Goal: Task Accomplishment & Management: Manage account settings

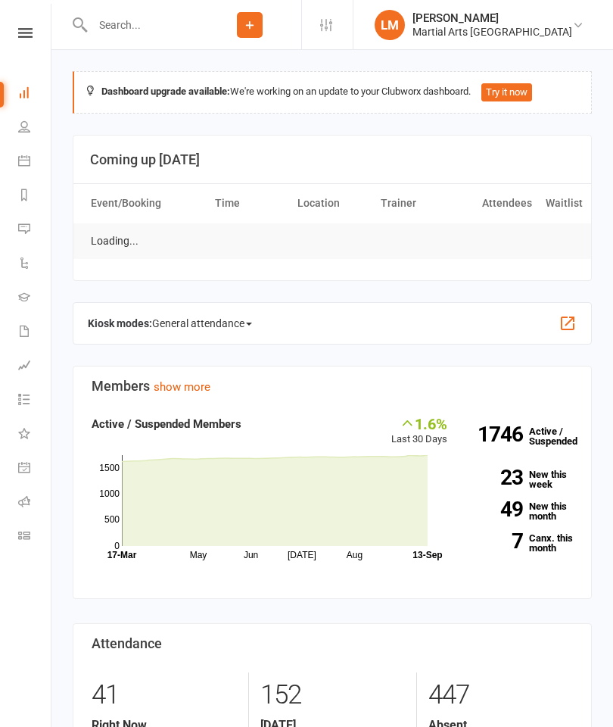
click at [35, 36] on link at bounding box center [25, 33] width 54 height 10
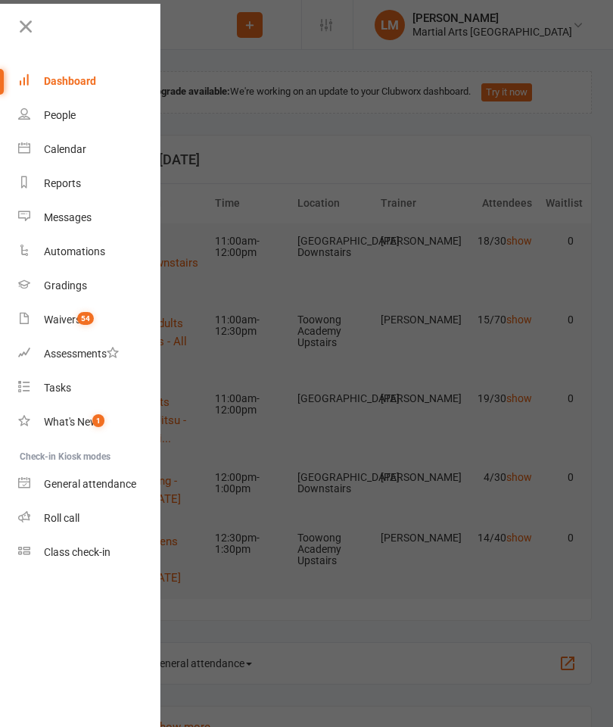
click at [121, 159] on link "Calendar" at bounding box center [89, 149] width 143 height 34
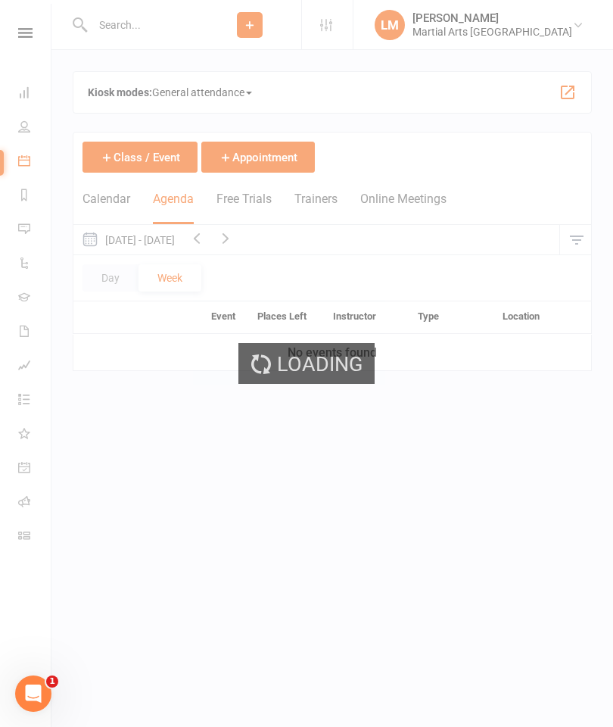
click at [559, 232] on div "Loading" at bounding box center [306, 363] width 613 height 727
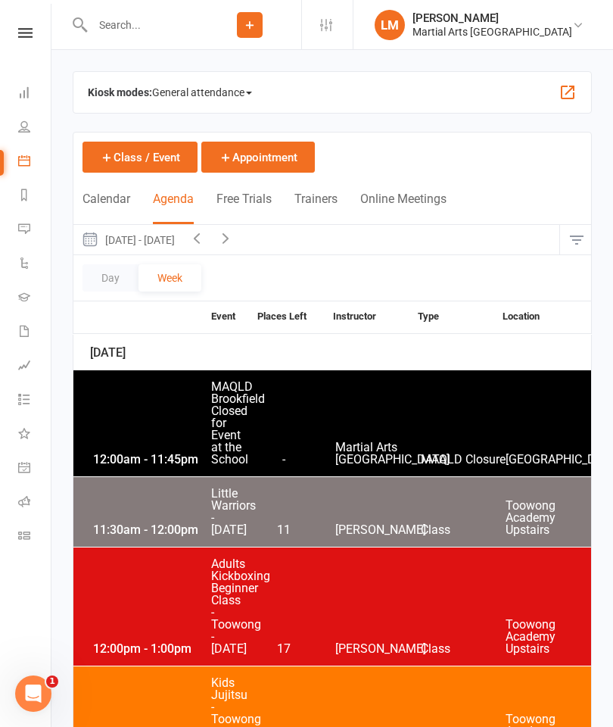
click at [591, 216] on div "Calendar Agenda Free Trials Trainers Online Meetings Class / Event Appointment …" at bounding box center [332, 217] width 519 height 170
click at [564, 245] on button "button" at bounding box center [576, 240] width 33 height 30
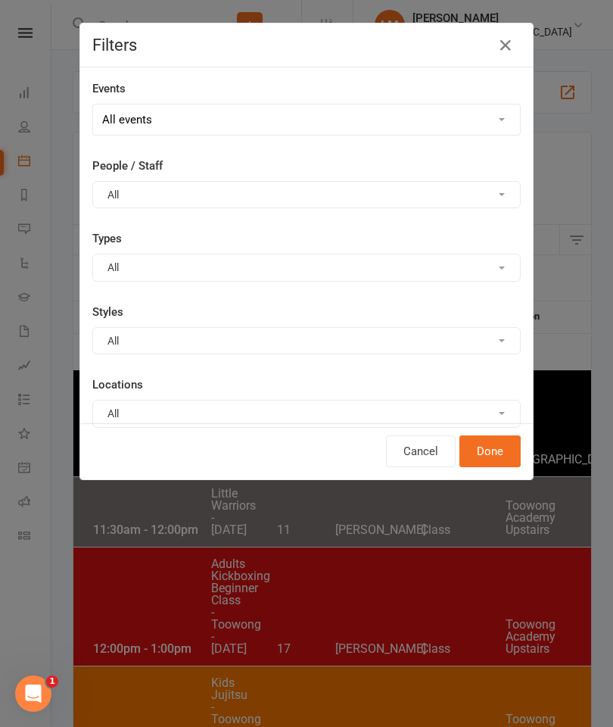
click at [323, 207] on button "All" at bounding box center [306, 194] width 428 height 27
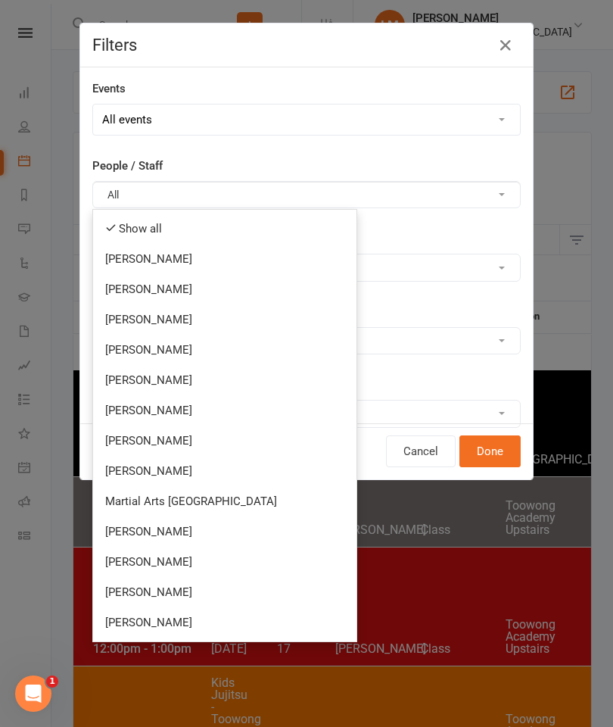
click at [275, 272] on link "[PERSON_NAME]" at bounding box center [224, 259] width 263 height 30
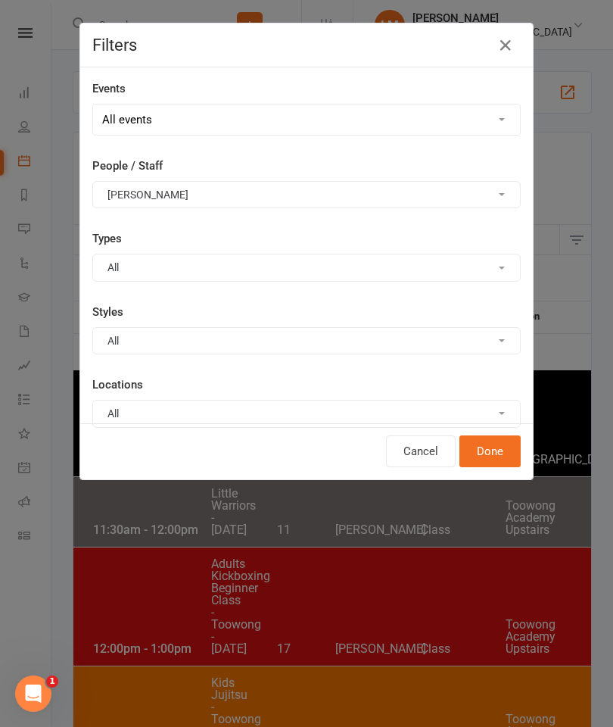
click at [351, 193] on button "[PERSON_NAME]" at bounding box center [306, 194] width 428 height 27
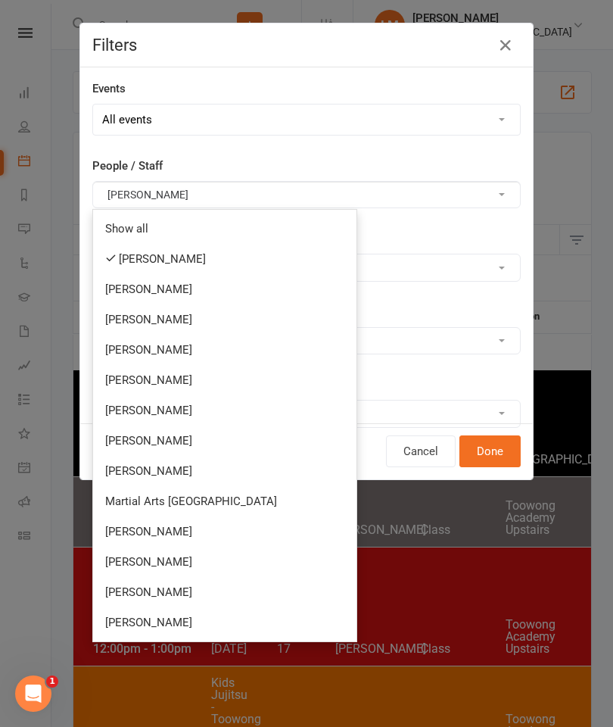
click at [252, 299] on link "[PERSON_NAME]" at bounding box center [224, 289] width 263 height 30
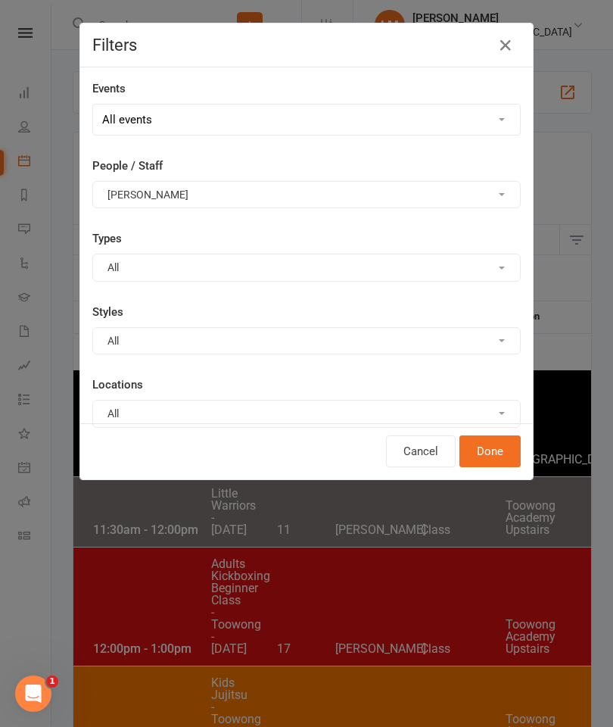
click at [489, 442] on button "Done" at bounding box center [489, 451] width 61 height 32
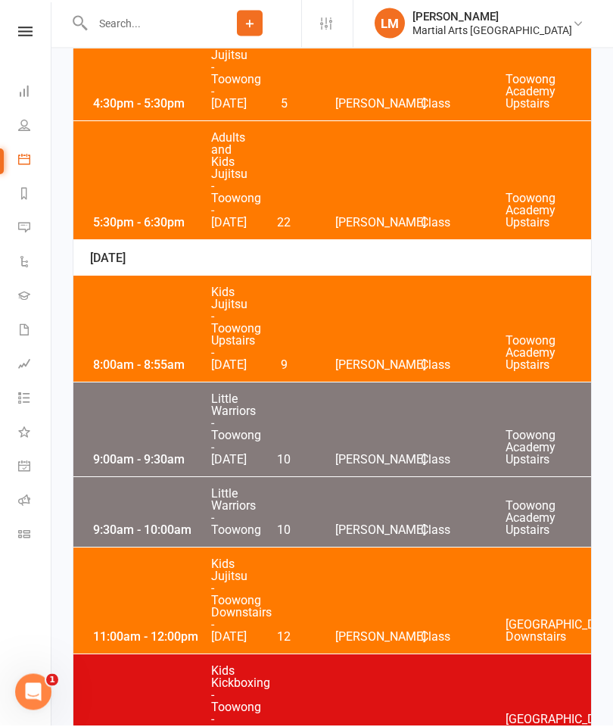
scroll to position [1512, 0]
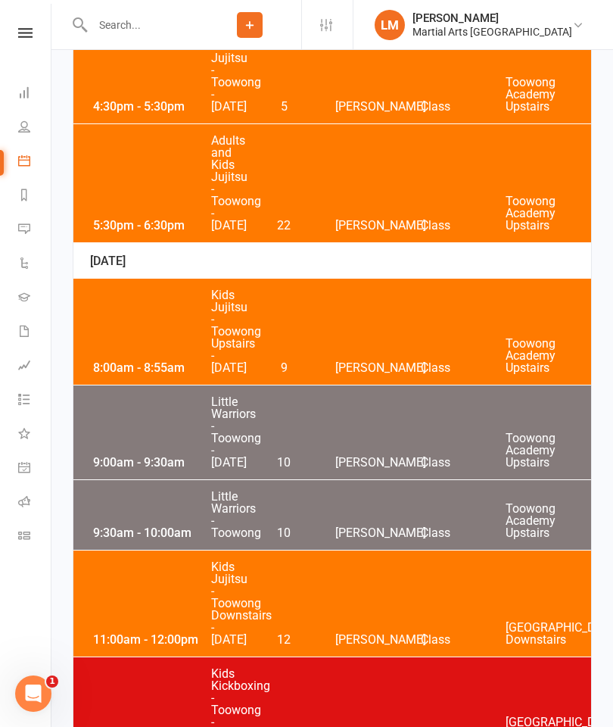
click at [422, 602] on div "11:00am - 12:00pm Kids Jujitsu - Toowong Downstairs - [DATE] 12 [PERSON_NAME] C…" at bounding box center [332, 603] width 518 height 106
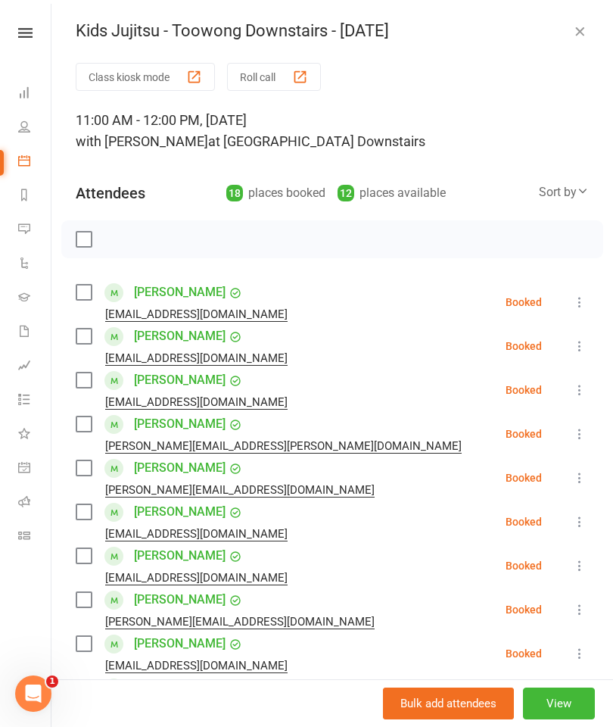
click at [86, 239] on label at bounding box center [83, 239] width 15 height 15
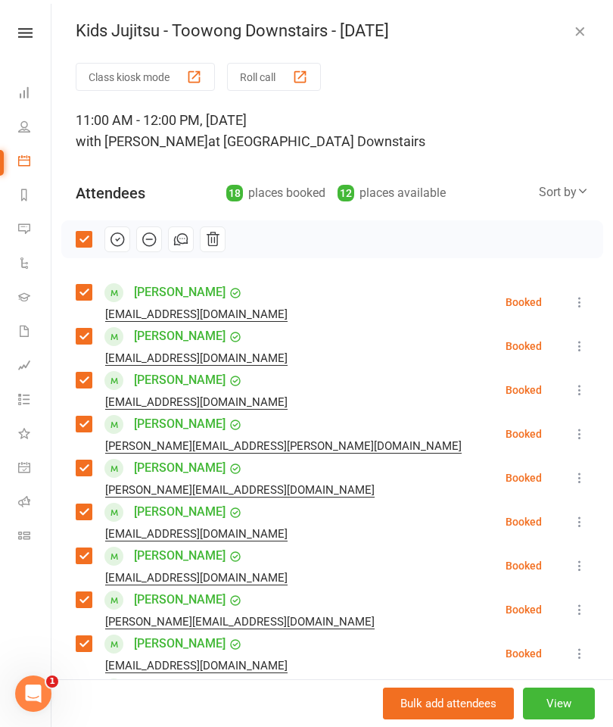
click at [85, 285] on label at bounding box center [83, 292] width 15 height 15
click at [85, 426] on label at bounding box center [83, 423] width 15 height 15
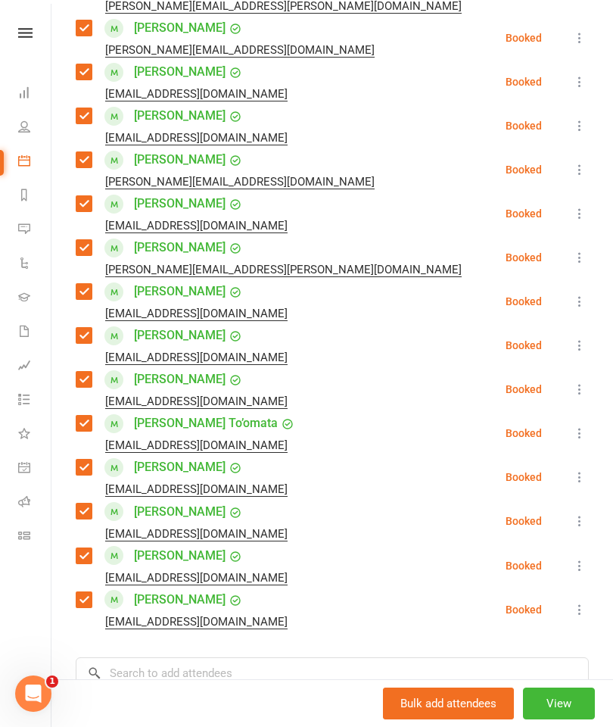
scroll to position [441, 0]
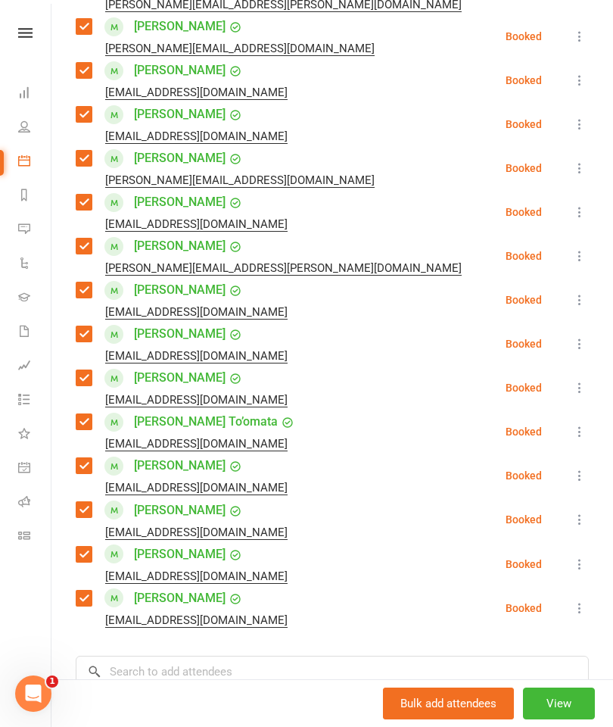
click at [75, 477] on div "Class kiosk mode Roll call 11:00 AM - 12:00 PM, [DATE] with [PERSON_NAME] at [G…" at bounding box center [332, 262] width 562 height 1280
click at [82, 473] on label at bounding box center [83, 465] width 15 height 15
click at [91, 553] on label at bounding box center [83, 553] width 15 height 15
click at [83, 600] on label at bounding box center [83, 597] width 15 height 15
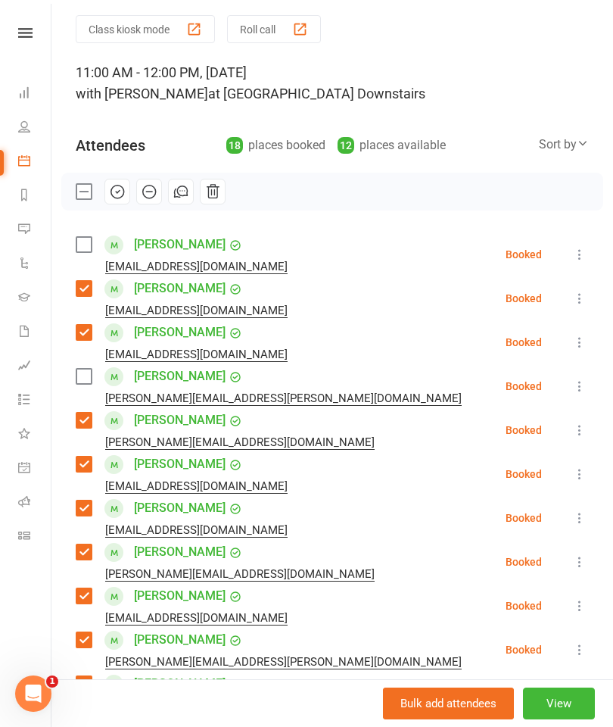
scroll to position [45, 0]
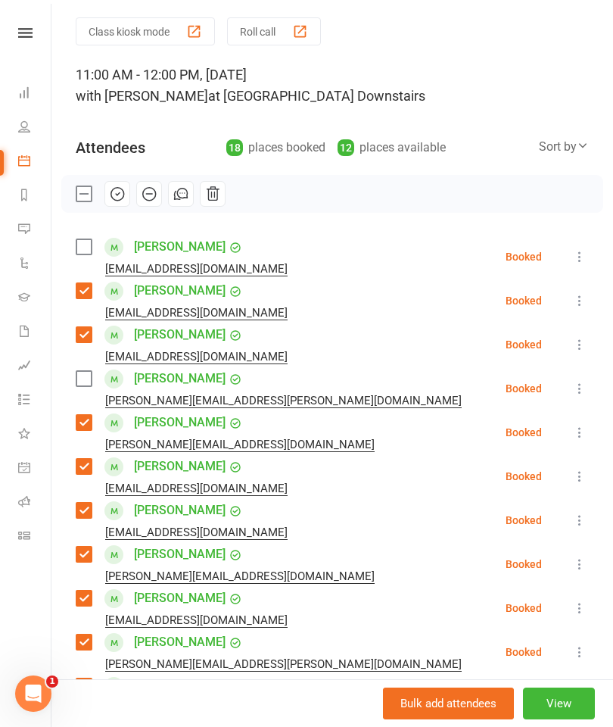
click at [117, 205] on button "button" at bounding box center [117, 194] width 26 height 26
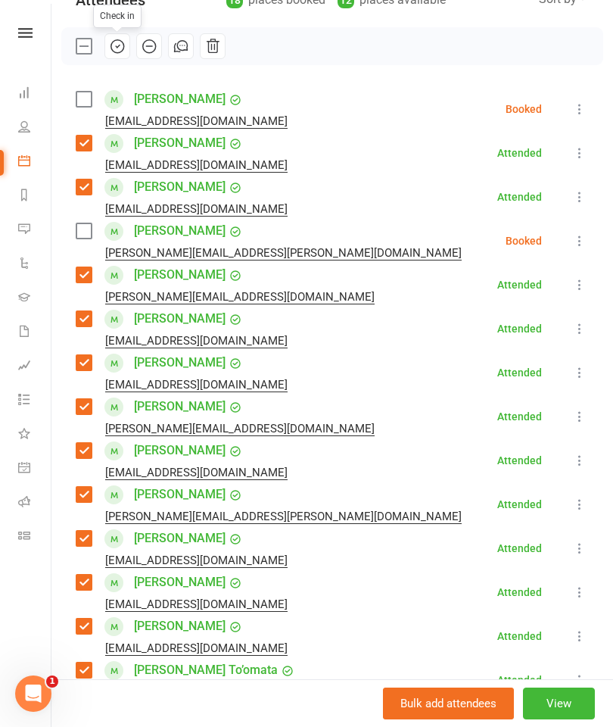
scroll to position [194, 0]
click at [119, 52] on icon "button" at bounding box center [117, 45] width 13 height 13
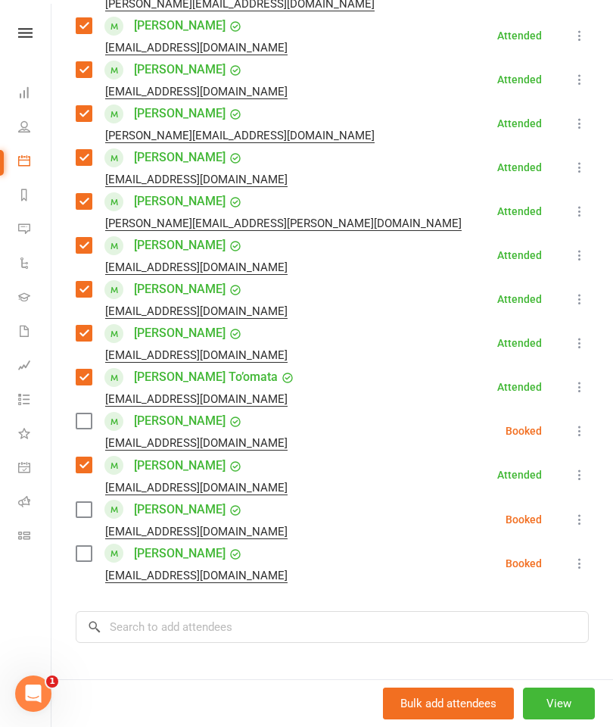
scroll to position [485, 0]
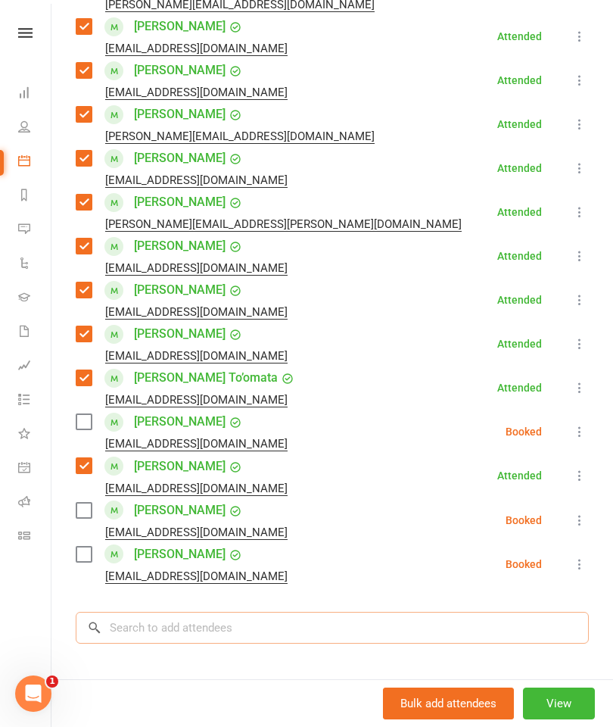
click at [338, 622] on input "search" at bounding box center [332, 628] width 513 height 32
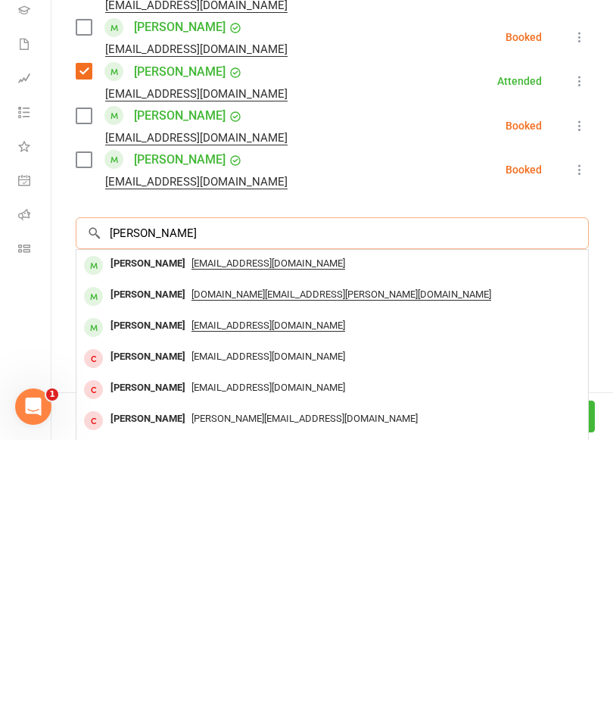
scroll to position [590, 0]
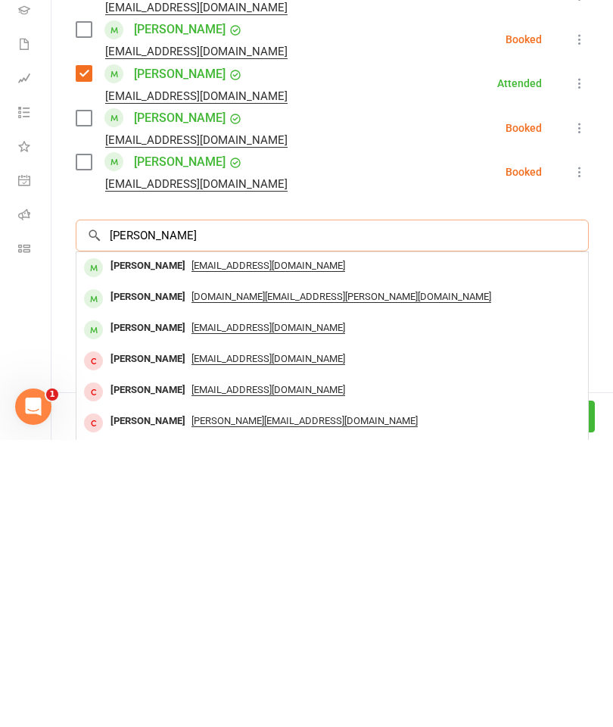
type input "[PERSON_NAME]"
click at [148, 604] on div "[PERSON_NAME]" at bounding box center [147, 615] width 87 height 22
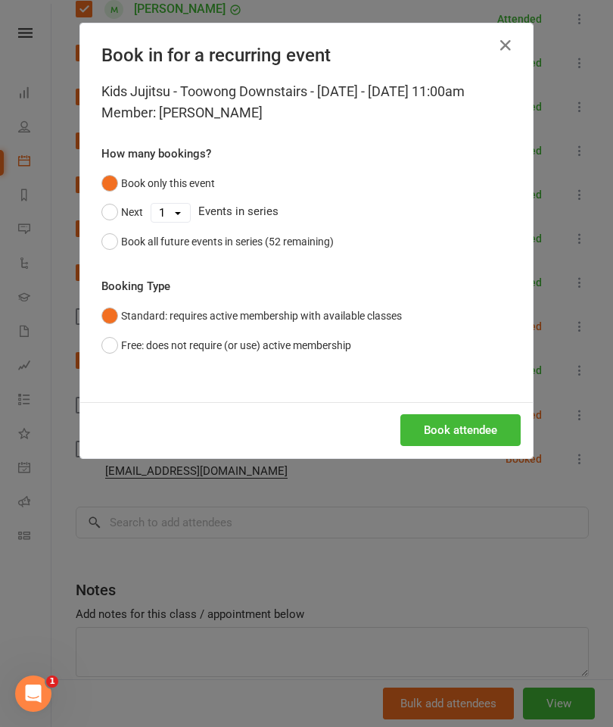
click at [453, 445] on button "Book attendee" at bounding box center [460, 430] width 120 height 32
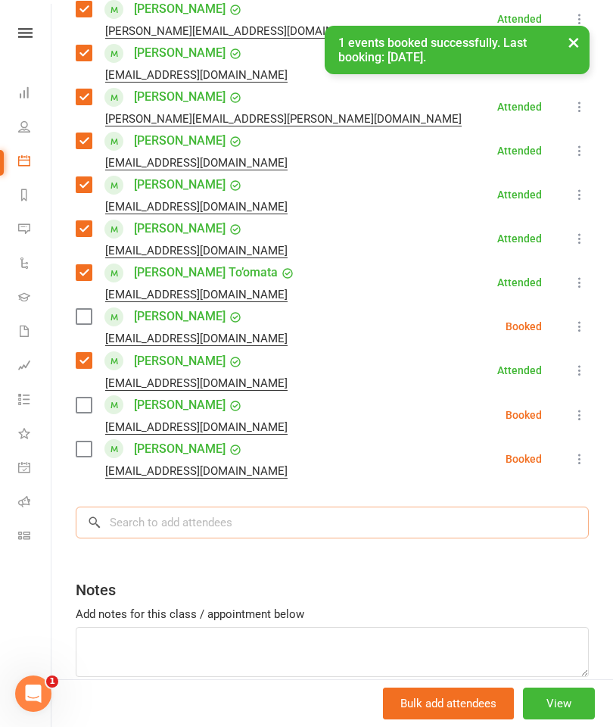
click at [310, 528] on input "search" at bounding box center [332, 522] width 513 height 32
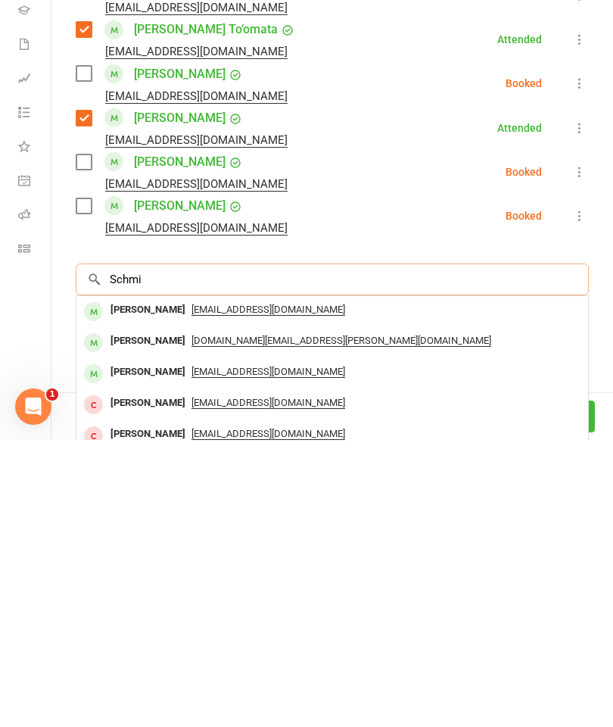
type input "Schmi"
click at [165, 710] on div "[PERSON_NAME]" at bounding box center [147, 721] width 87 height 22
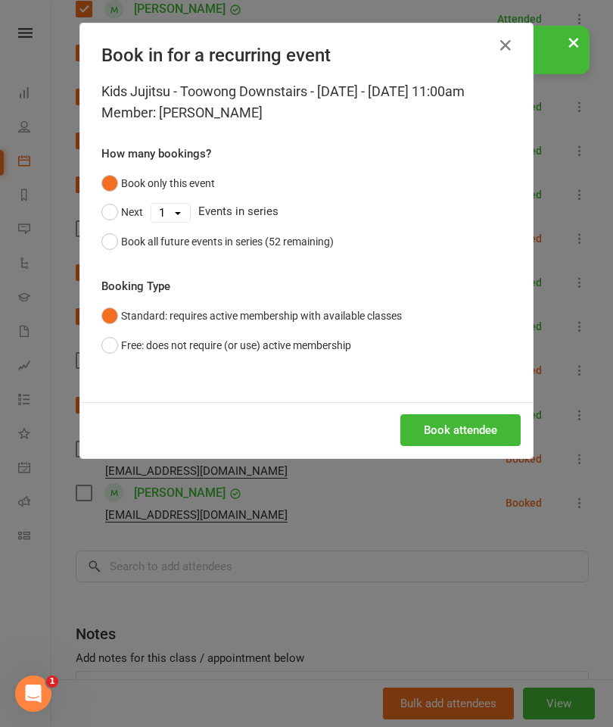
click at [451, 435] on button "Book attendee" at bounding box center [460, 430] width 120 height 32
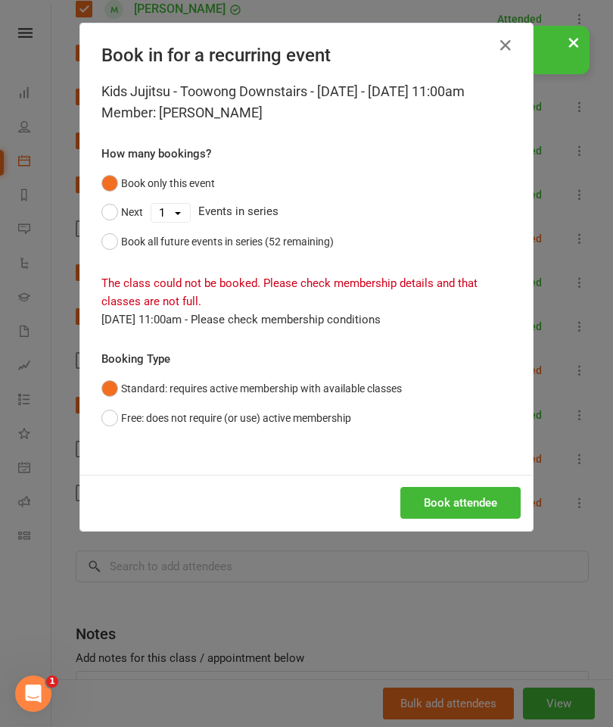
click at [328, 432] on button "Free: does not require (or use) active membership" at bounding box center [226, 417] width 250 height 29
click at [465, 518] on button "Book attendee" at bounding box center [460, 503] width 120 height 32
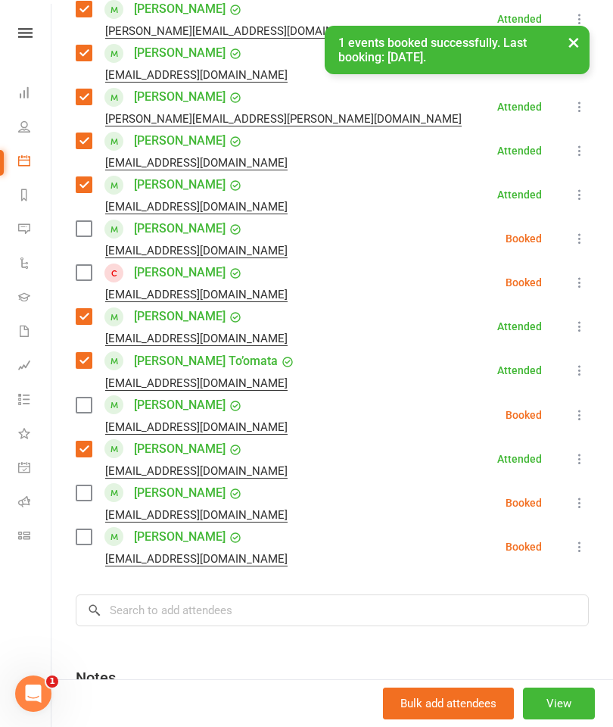
scroll to position [506, 0]
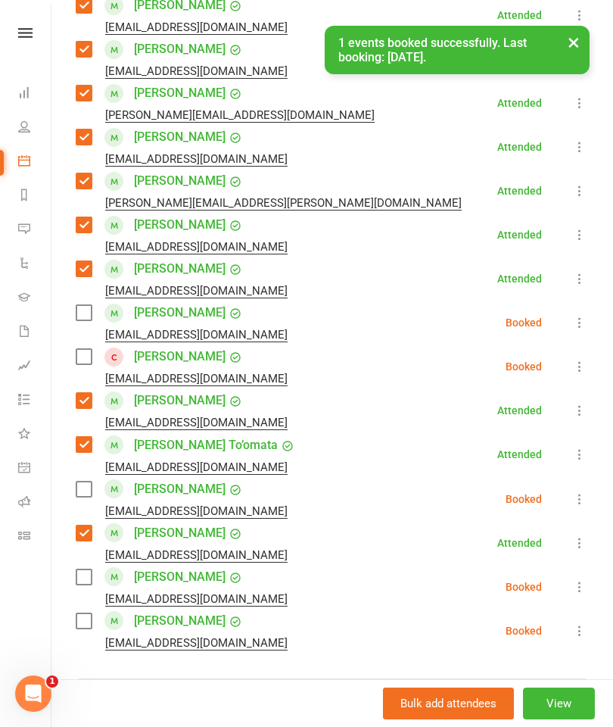
click at [88, 360] on label at bounding box center [83, 356] width 15 height 15
click at [91, 309] on label at bounding box center [83, 312] width 15 height 15
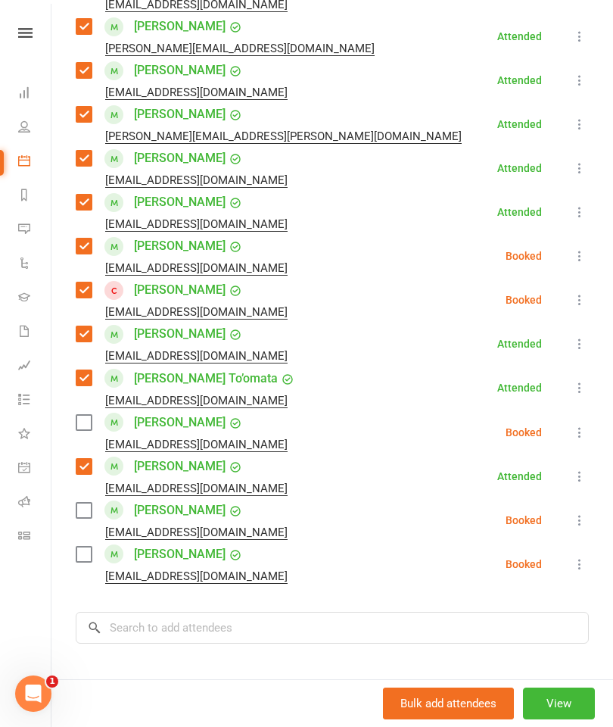
scroll to position [571, 0]
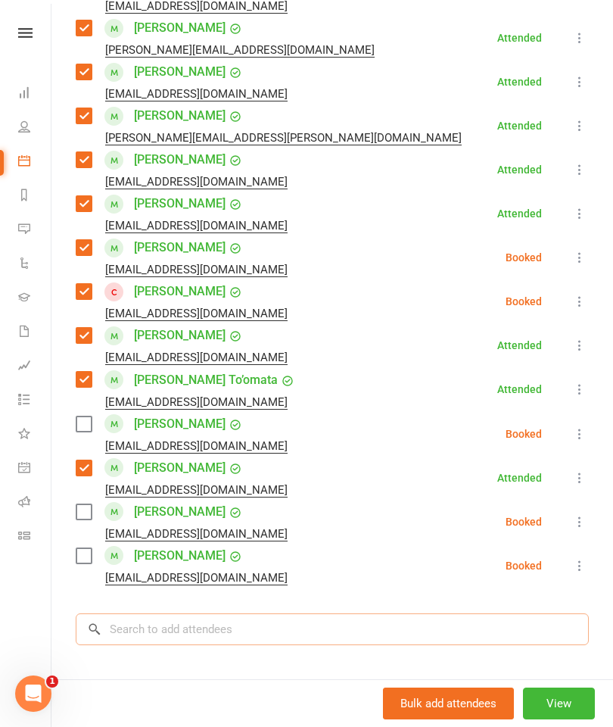
click at [349, 621] on input "search" at bounding box center [332, 629] width 513 height 32
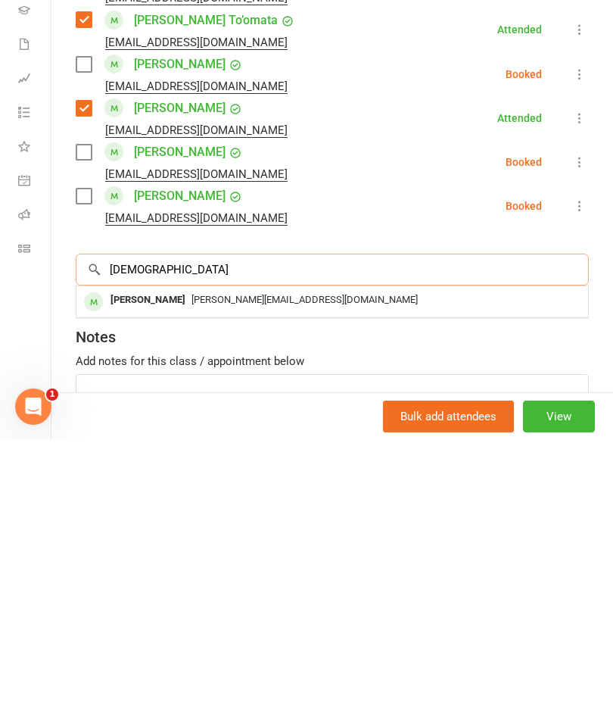
scroll to position [643, 0]
type input "[DEMOGRAPHIC_DATA]"
click at [191, 581] on span "[PERSON_NAME][EMAIL_ADDRESS][DOMAIN_NAME]" at bounding box center [304, 587] width 226 height 12
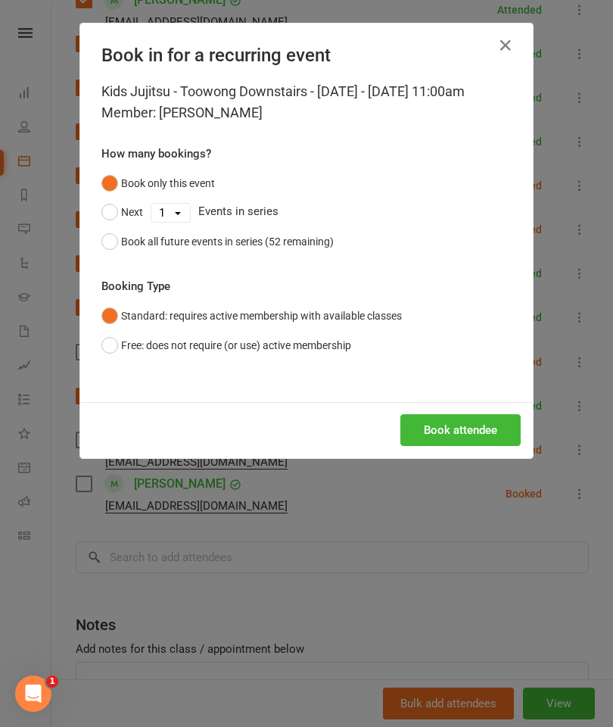
click at [469, 442] on button "Book attendee" at bounding box center [460, 430] width 120 height 32
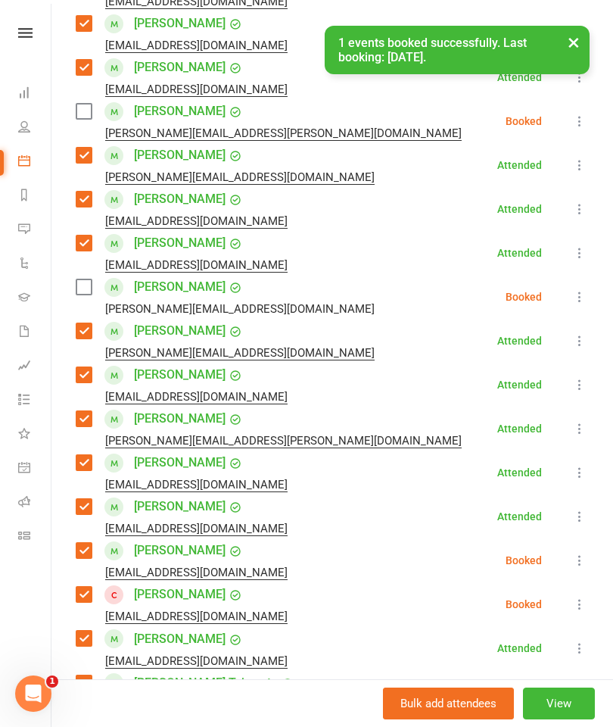
scroll to position [314, 0]
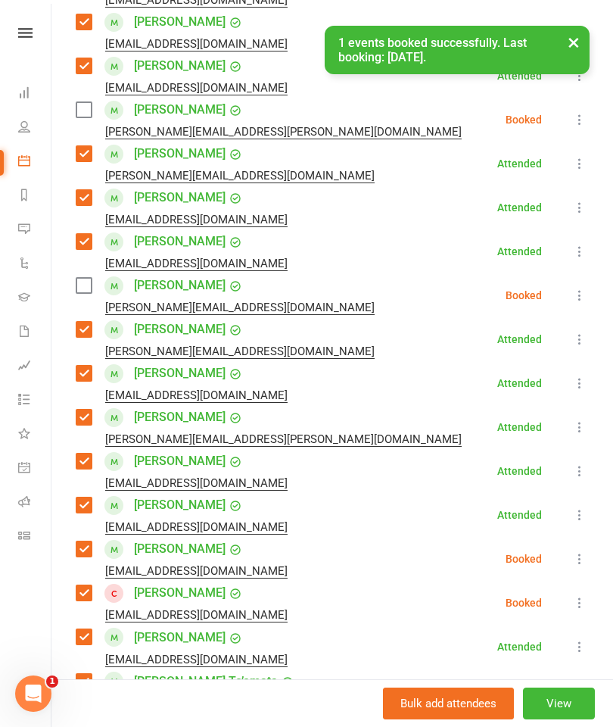
click at [95, 282] on div "[PERSON_NAME] Jeha [EMAIL_ADDRESS][DOMAIN_NAME]" at bounding box center [228, 295] width 305 height 44
click at [80, 282] on label at bounding box center [83, 285] width 15 height 15
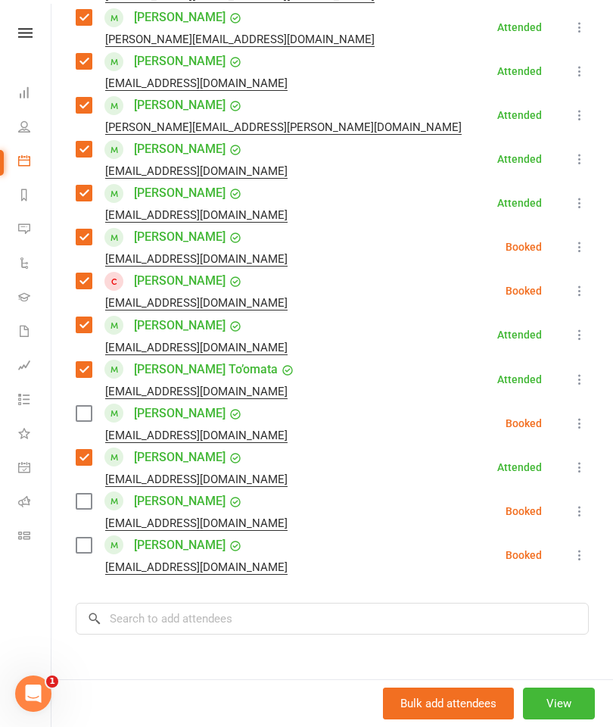
scroll to position [625, 0]
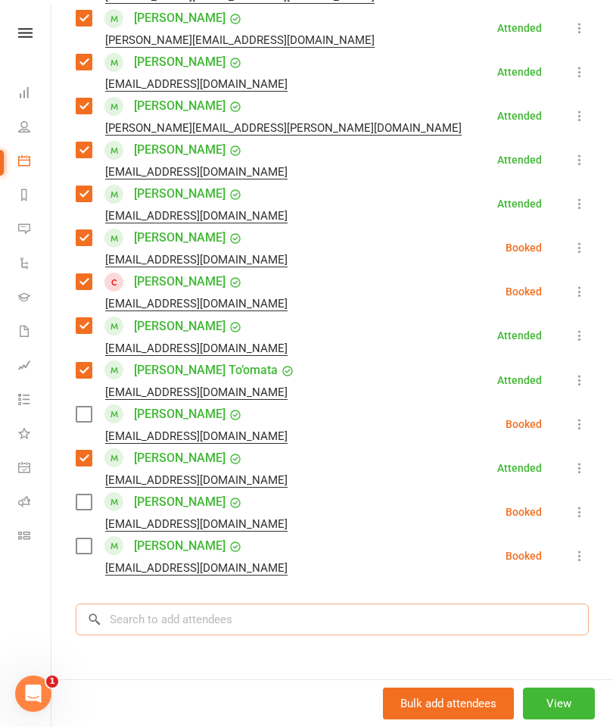
click at [337, 611] on input "search" at bounding box center [332, 619] width 513 height 32
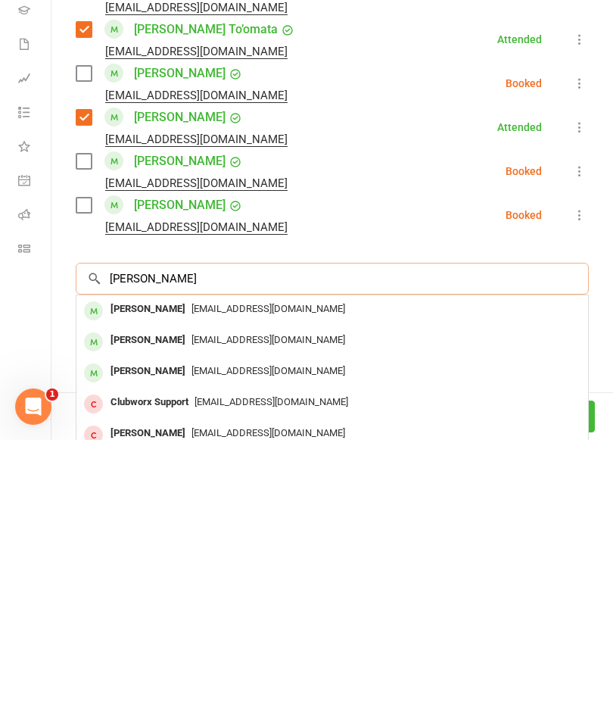
scroll to position [678, 0]
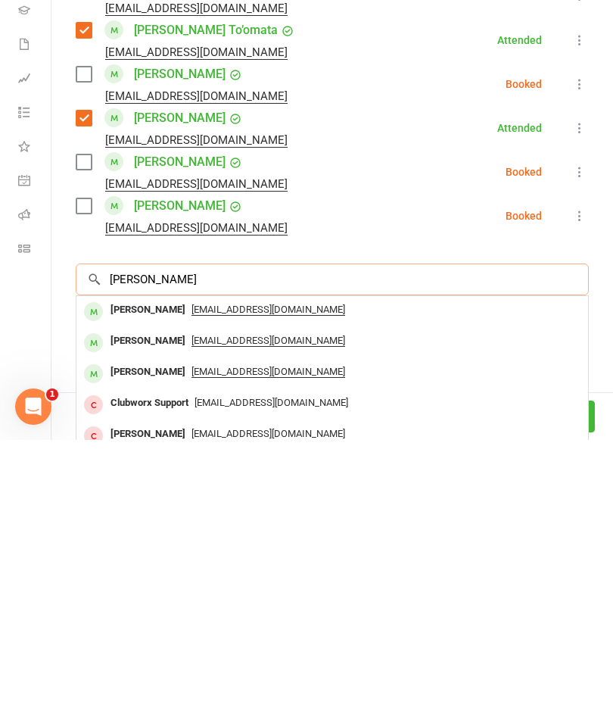
type input "[PERSON_NAME]"
click at [149, 586] on div "[PERSON_NAME]" at bounding box center [147, 597] width 87 height 22
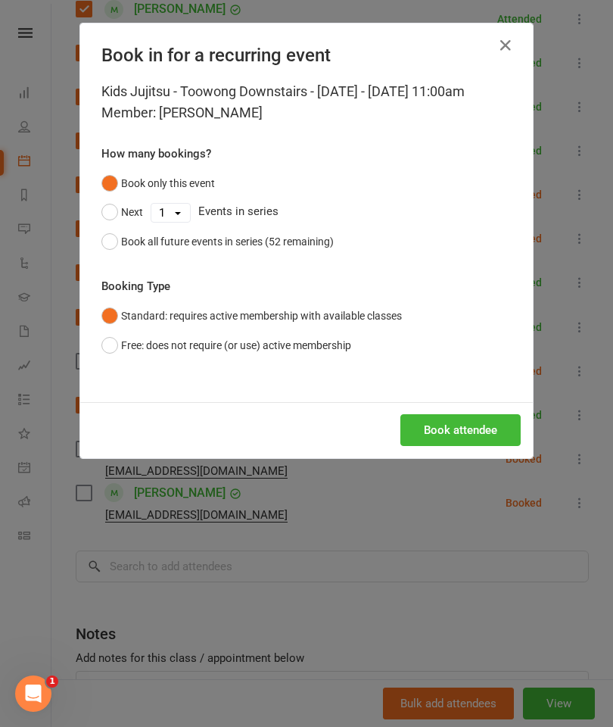
click at [482, 446] on button "Book attendee" at bounding box center [460, 430] width 120 height 32
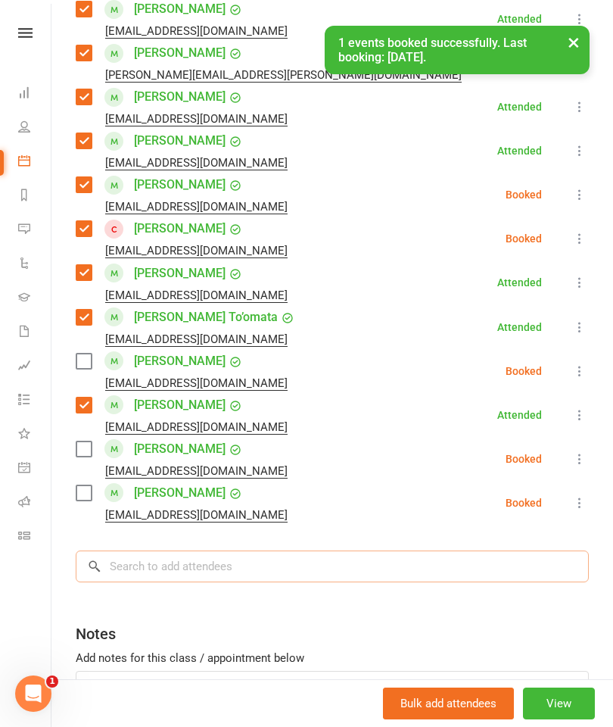
click at [330, 579] on input "search" at bounding box center [332, 566] width 513 height 32
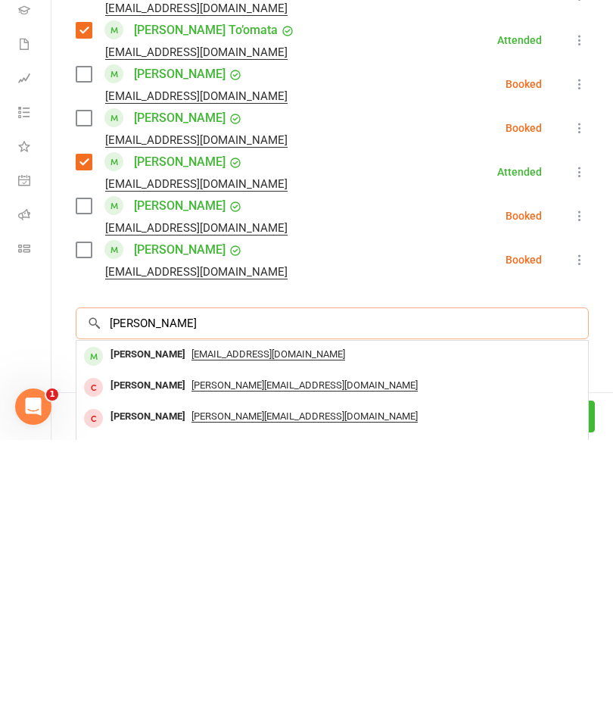
scroll to position [1573, 0]
type input "[PERSON_NAME]"
click at [191, 630] on div "[PERSON_NAME]" at bounding box center [147, 641] width 87 height 22
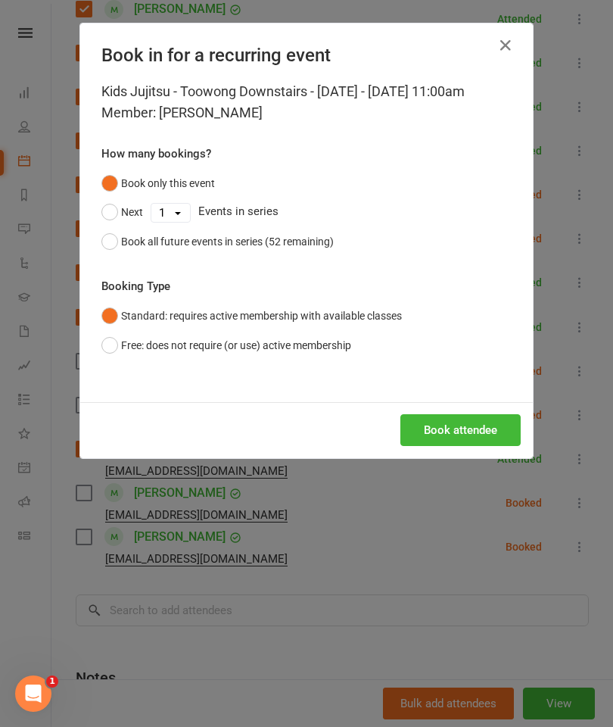
click at [463, 446] on button "Book attendee" at bounding box center [460, 430] width 120 height 32
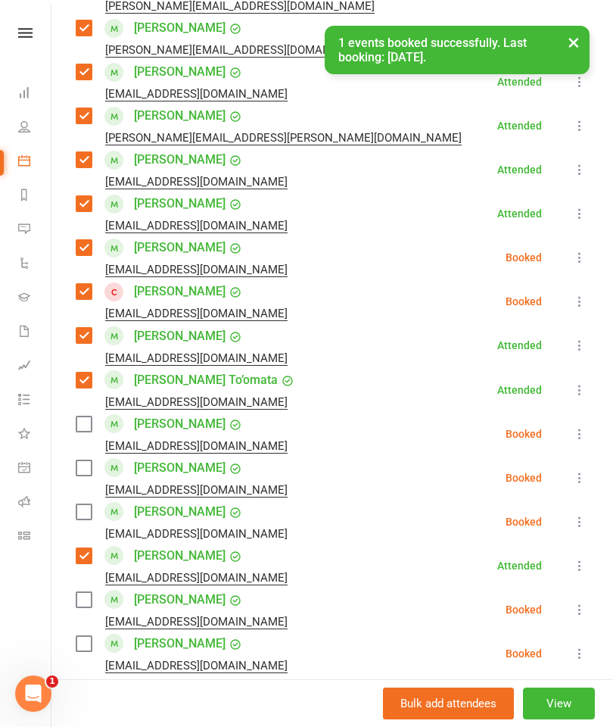
scroll to position [601, 0]
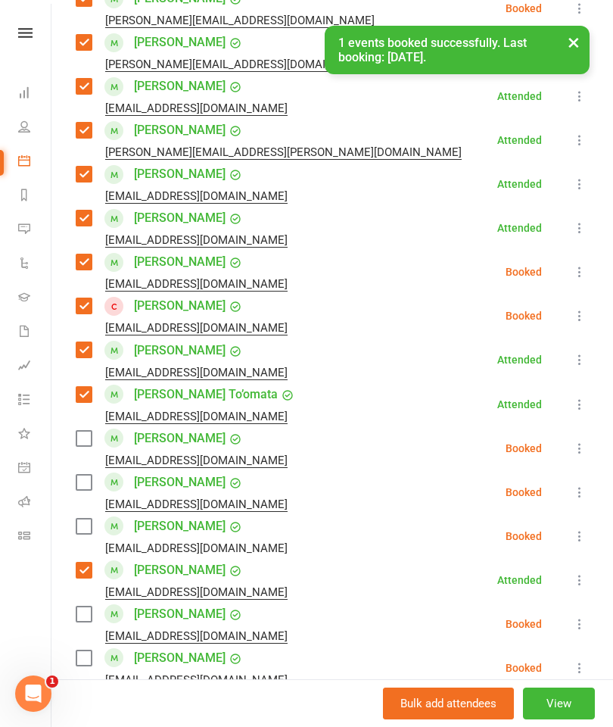
click at [82, 484] on label at bounding box center [83, 482] width 15 height 15
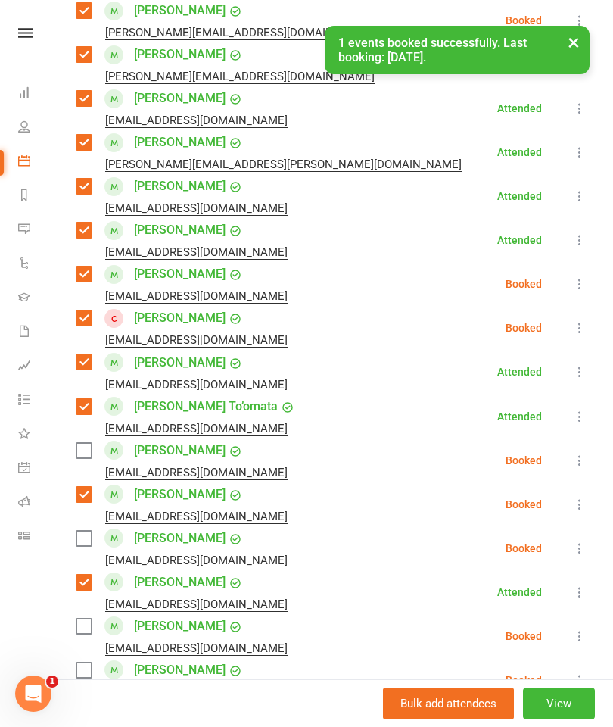
scroll to position [581, 0]
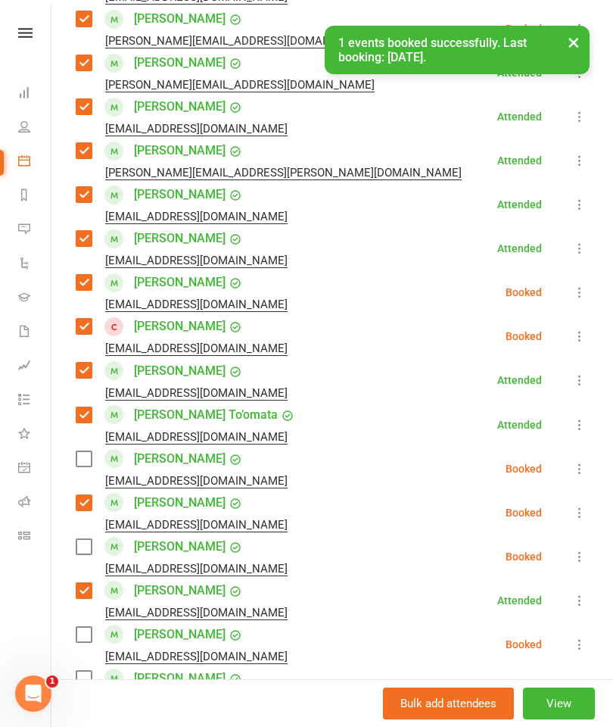
click at [76, 553] on label at bounding box center [83, 546] width 15 height 15
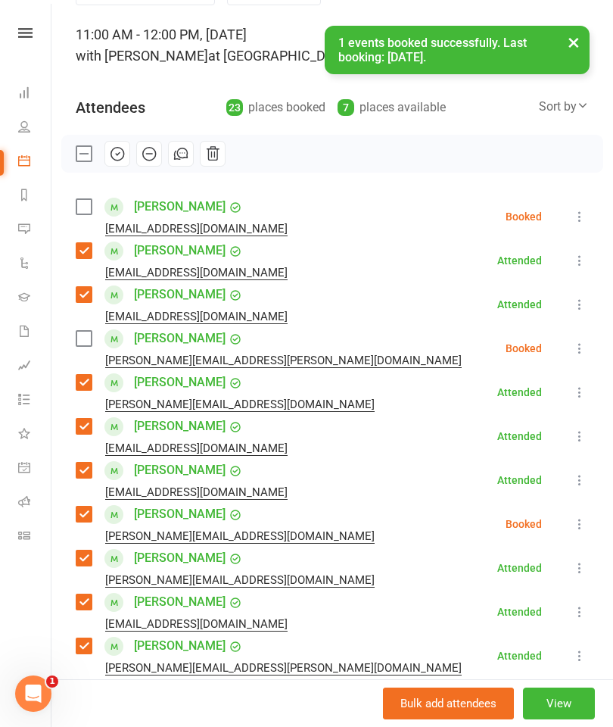
scroll to position [87, 0]
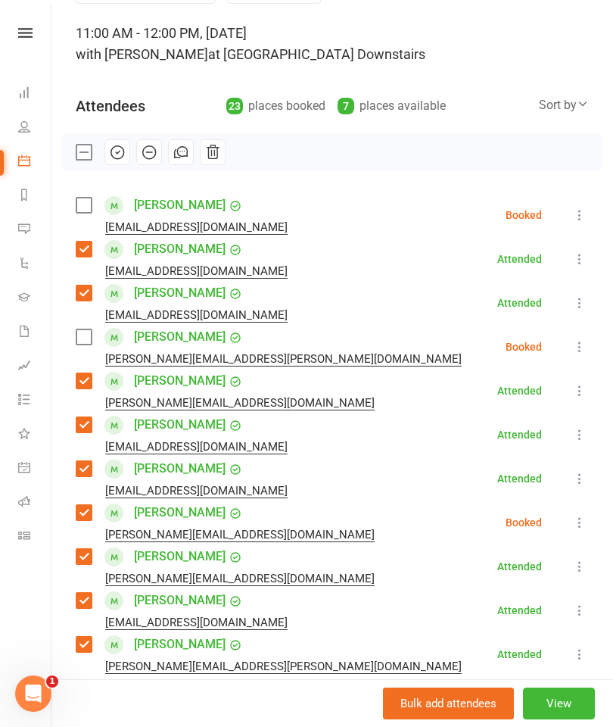
click at [128, 154] on button "button" at bounding box center [117, 152] width 26 height 26
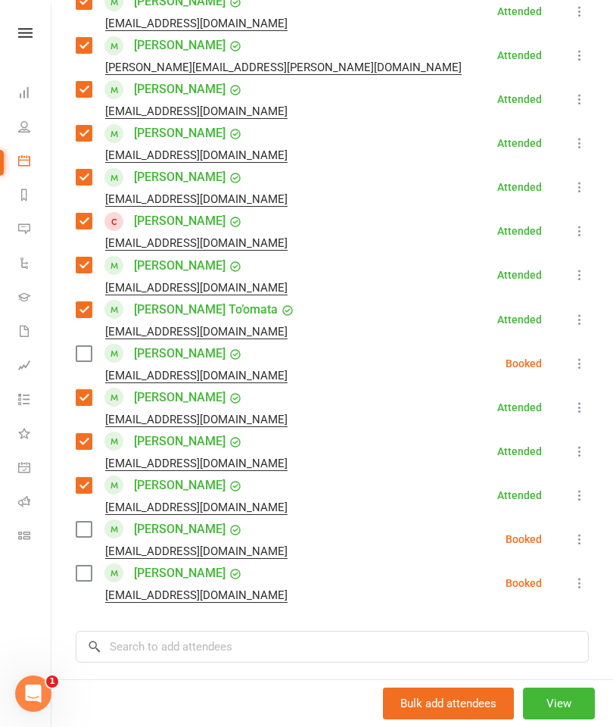
scroll to position [701, 0]
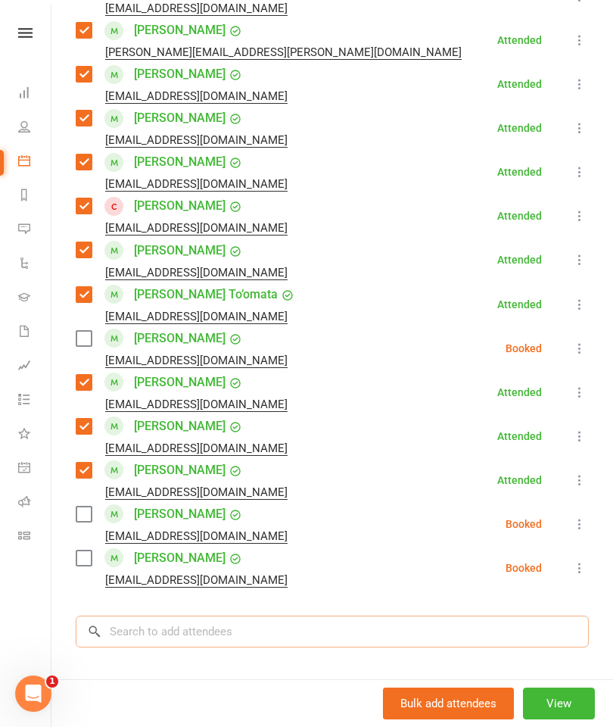
click at [279, 623] on input "search" at bounding box center [332, 631] width 513 height 32
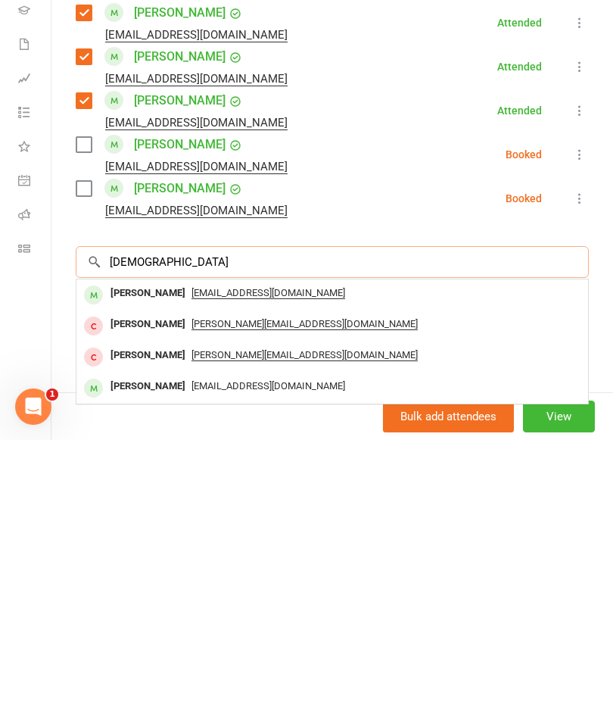
scroll to position [782, 0]
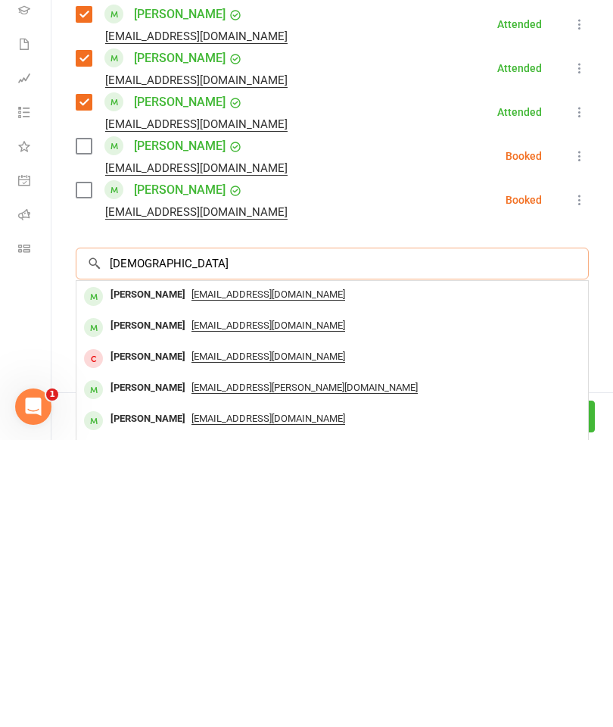
type input "[DEMOGRAPHIC_DATA]"
click at [403, 664] on div "[EMAIL_ADDRESS][PERSON_NAME][DOMAIN_NAME]" at bounding box center [333, 675] width 500 height 22
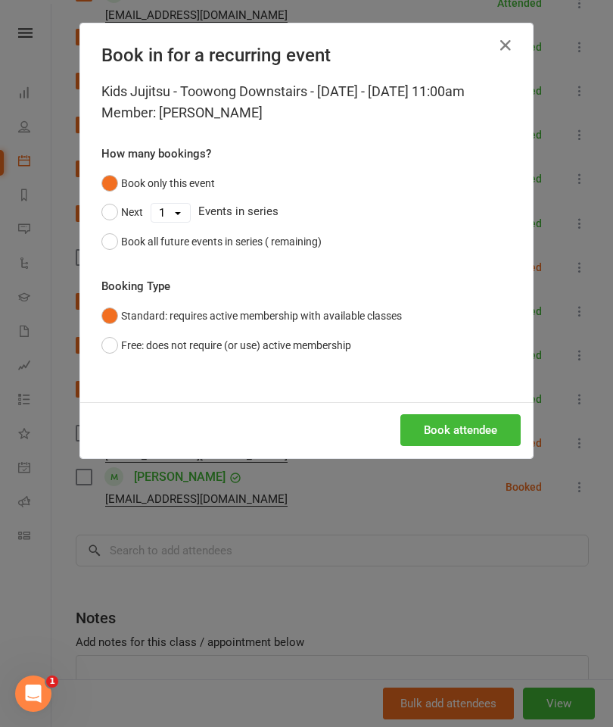
click at [420, 446] on button "Book attendee" at bounding box center [460, 430] width 120 height 32
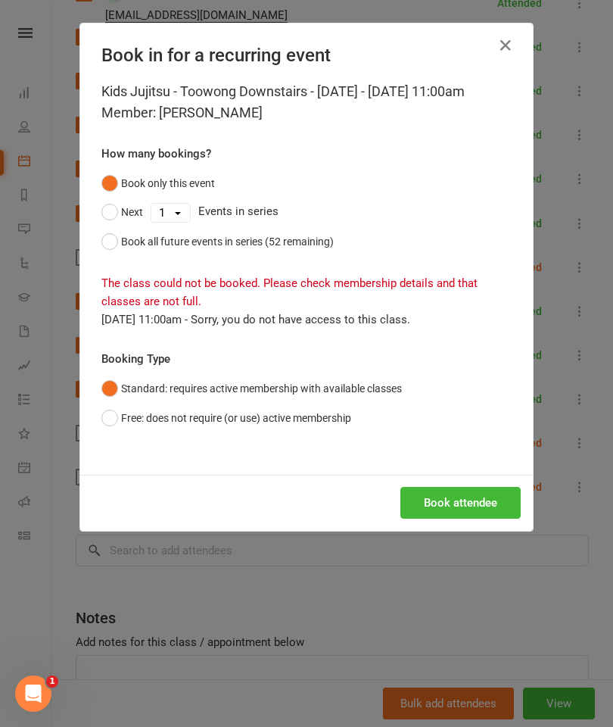
click at [252, 432] on button "Free: does not require (or use) active membership" at bounding box center [226, 417] width 250 height 29
click at [483, 518] on button "Book attendee" at bounding box center [460, 503] width 120 height 32
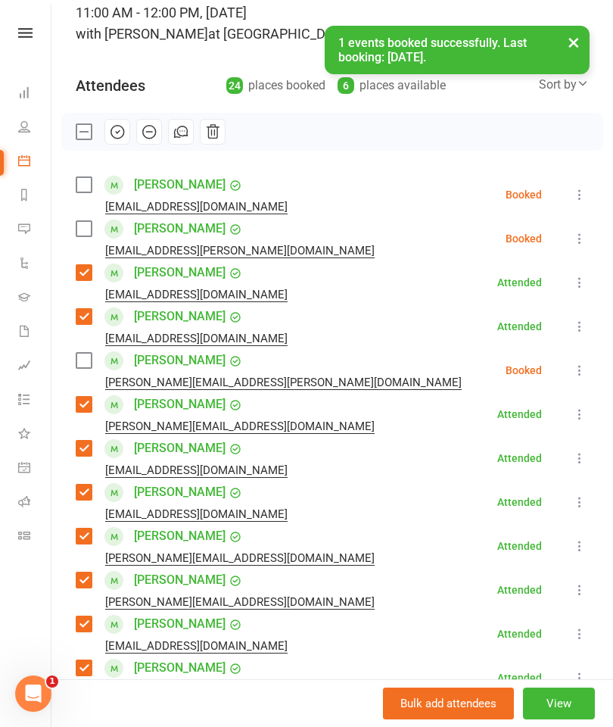
scroll to position [111, 0]
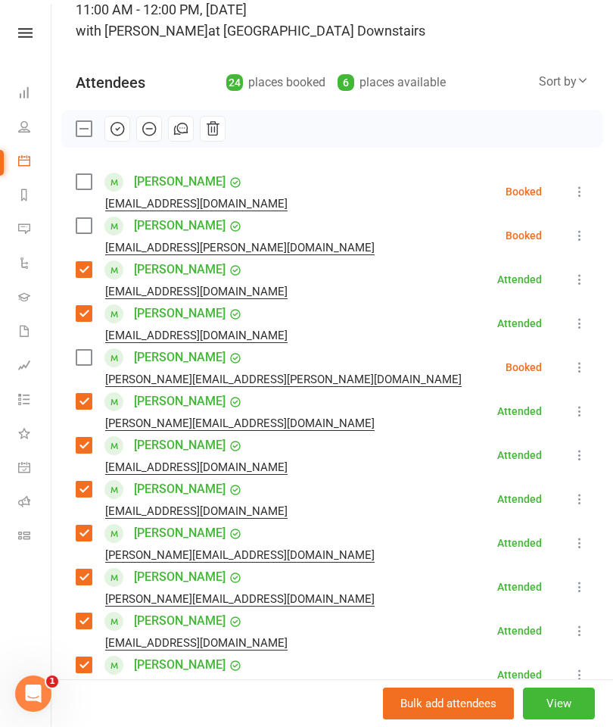
click at [82, 233] on label at bounding box center [83, 225] width 15 height 15
click at [122, 134] on icon "button" at bounding box center [117, 129] width 13 height 13
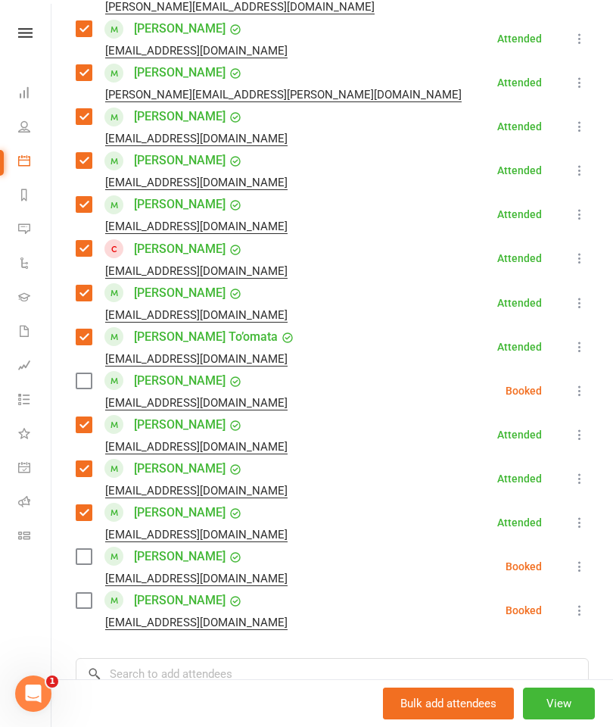
scroll to position [705, 0]
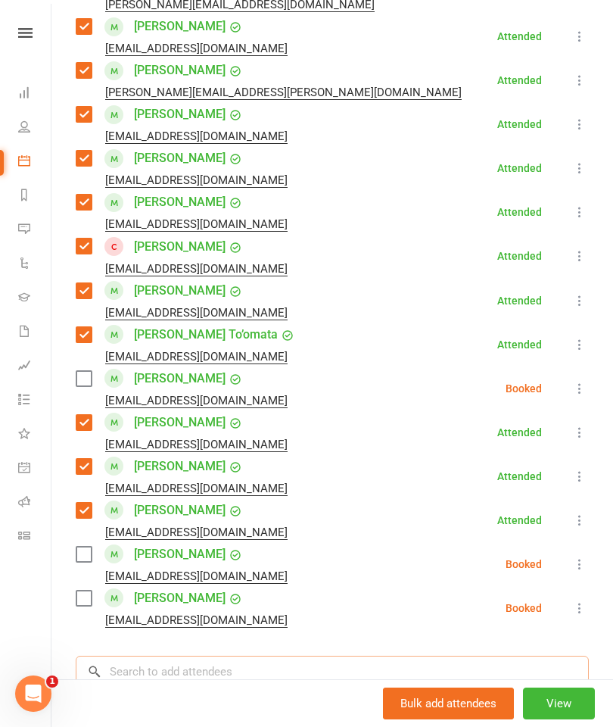
click at [297, 668] on input "search" at bounding box center [332, 671] width 513 height 32
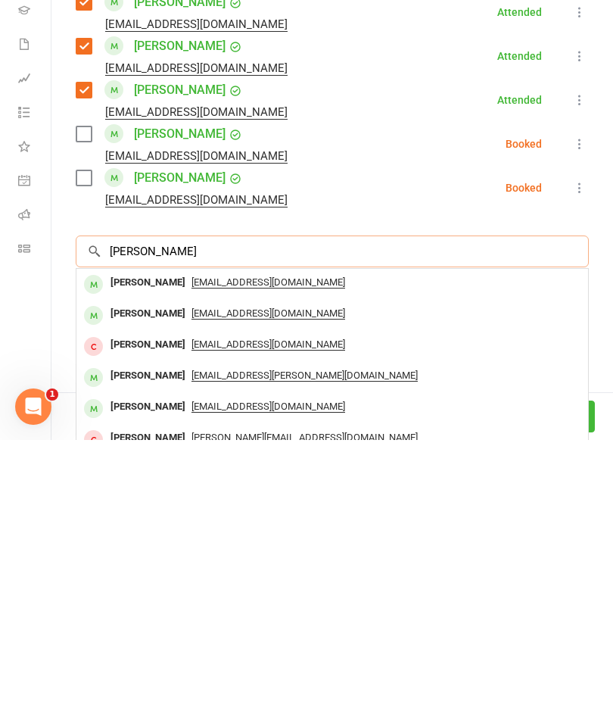
scroll to position [836, 0]
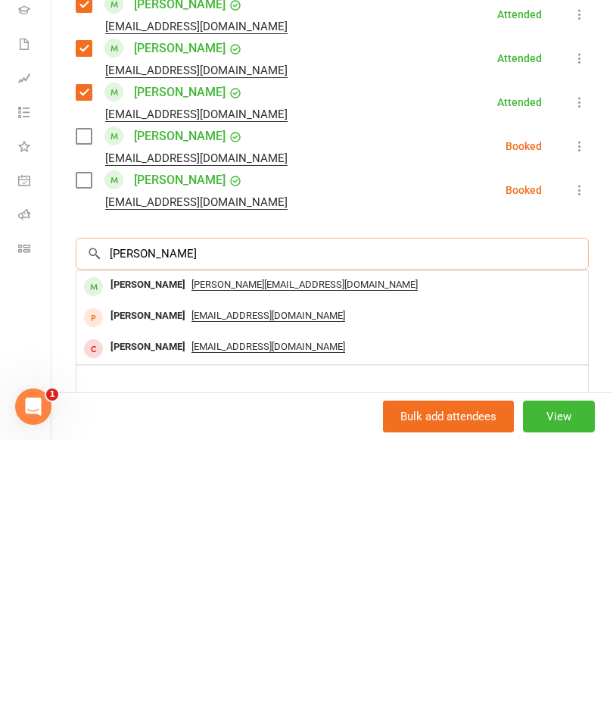
type input "[PERSON_NAME]"
click at [147, 561] on div "[PERSON_NAME]" at bounding box center [147, 572] width 87 height 22
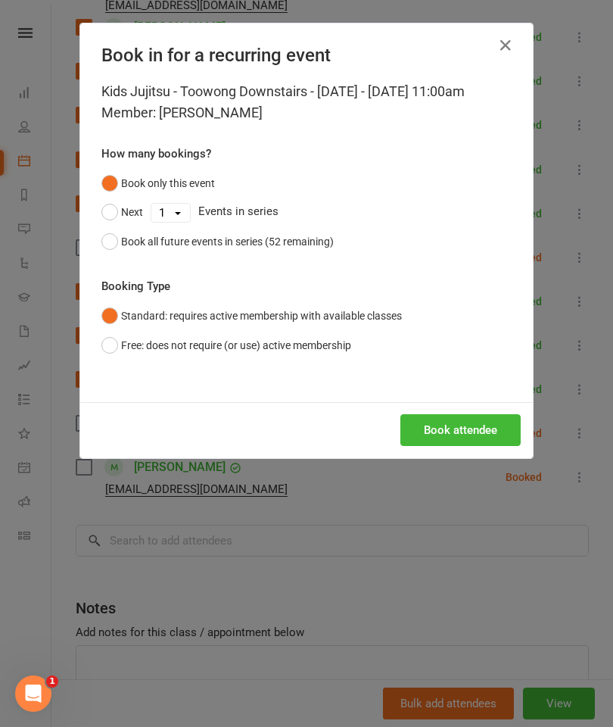
click at [487, 439] on button "Book attendee" at bounding box center [460, 430] width 120 height 32
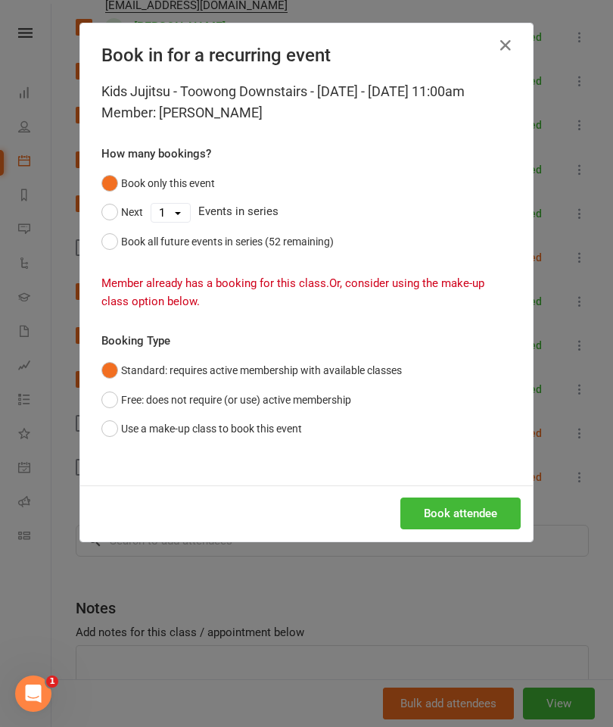
click at [533, 33] on div "Book in for a recurring event Kids Jujitsu - Toowong Downstairs - [DATE] - [DAT…" at bounding box center [306, 282] width 454 height 519
click at [510, 48] on icon "button" at bounding box center [506, 45] width 18 height 18
